Goal: Task Accomplishment & Management: Manage account settings

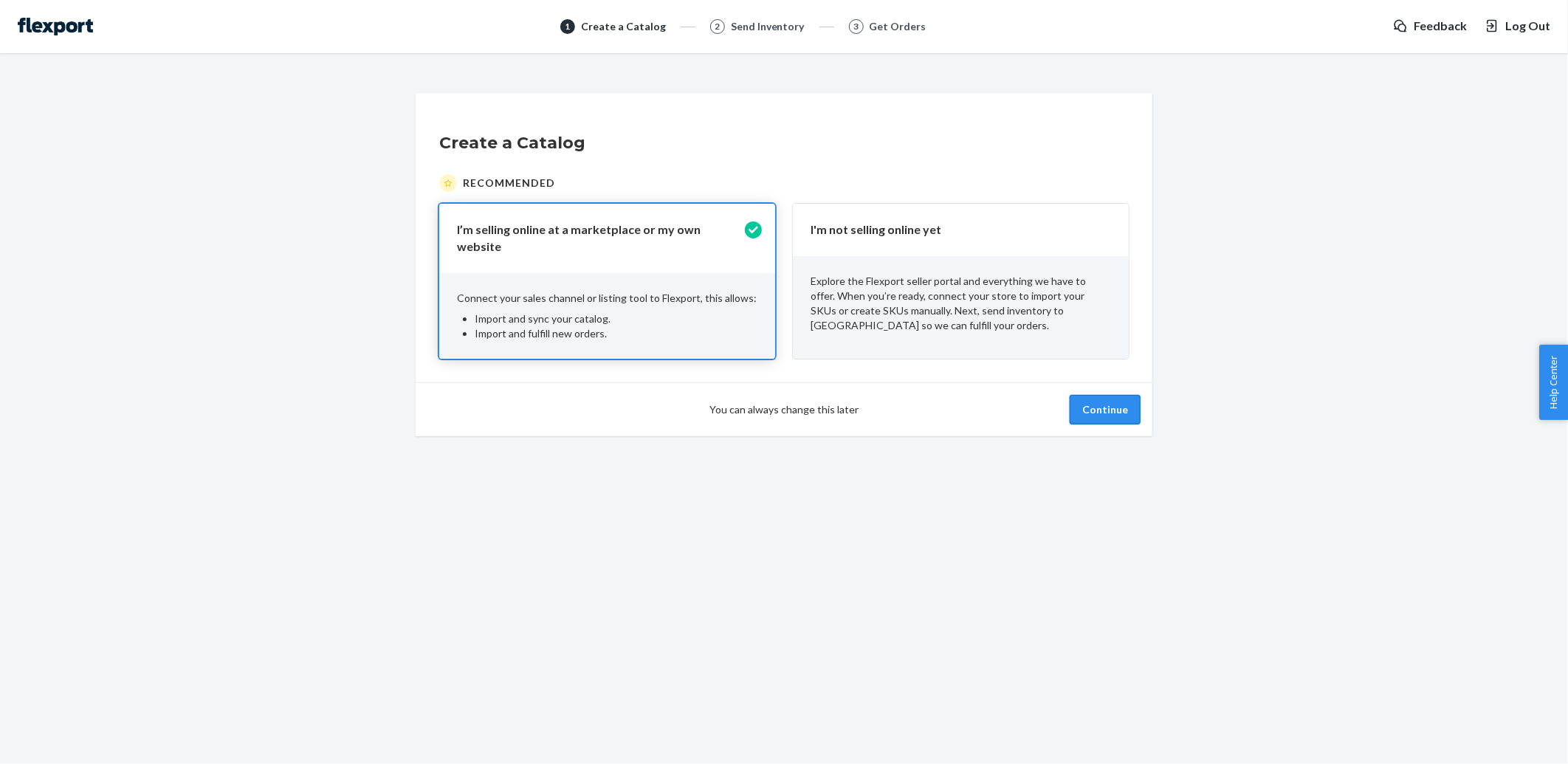
click at [1084, 404] on button "Continue" at bounding box center [1105, 409] width 71 height 29
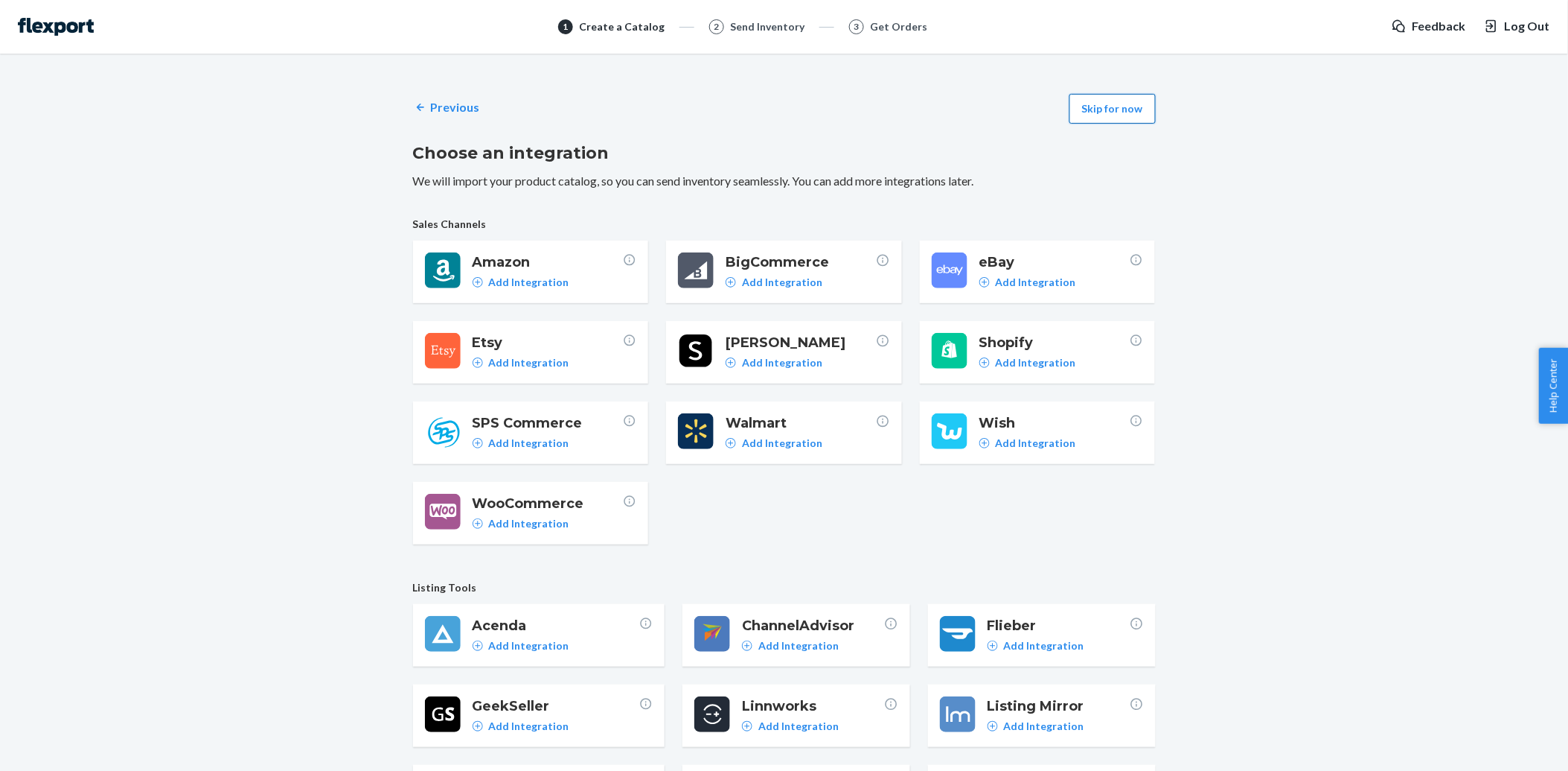
click at [1127, 114] on button "Skip for now" at bounding box center [1112, 108] width 87 height 29
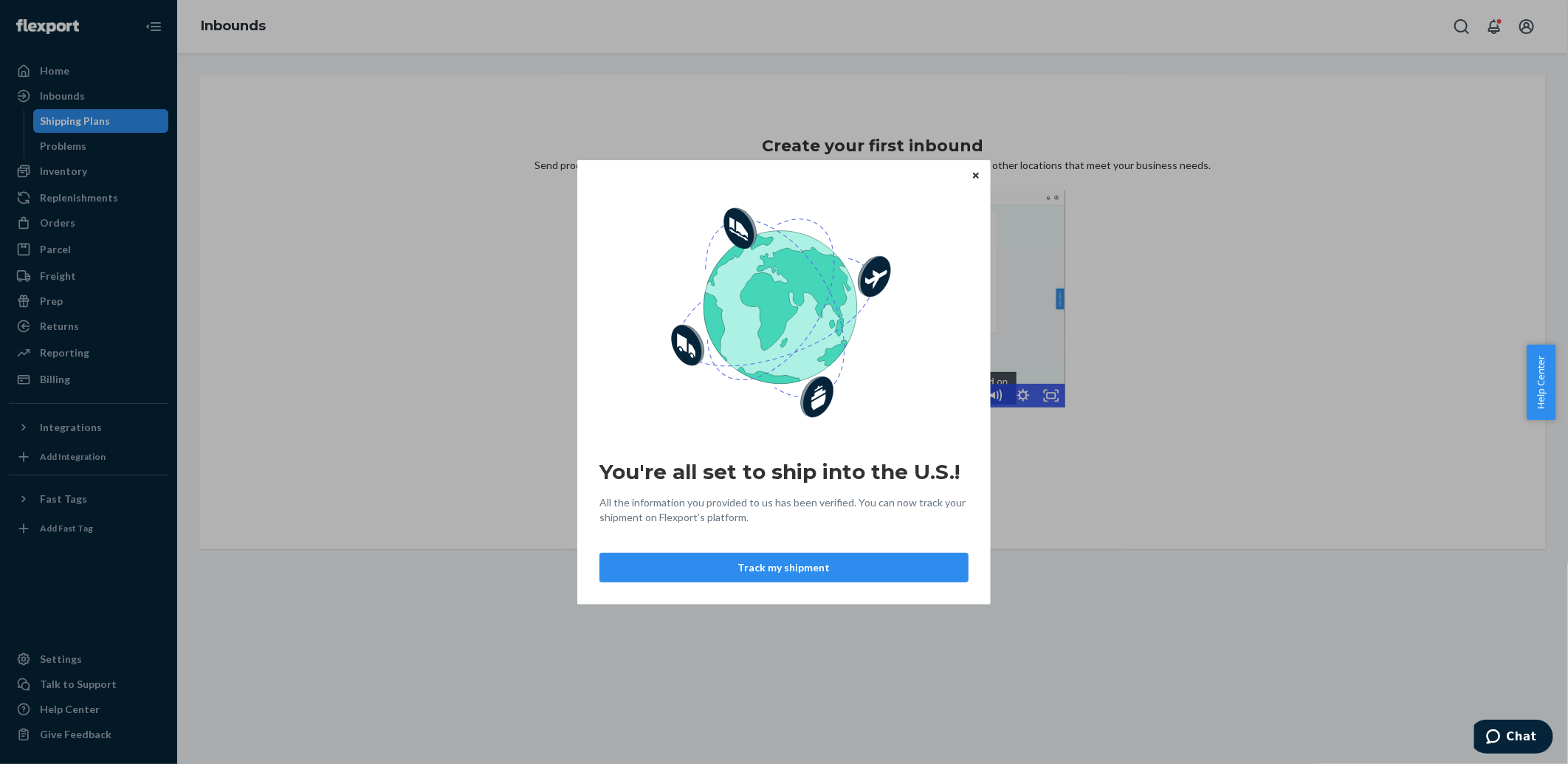
click at [977, 174] on icon "Close" at bounding box center [976, 175] width 6 height 9
